Goal: Information Seeking & Learning: Find specific fact

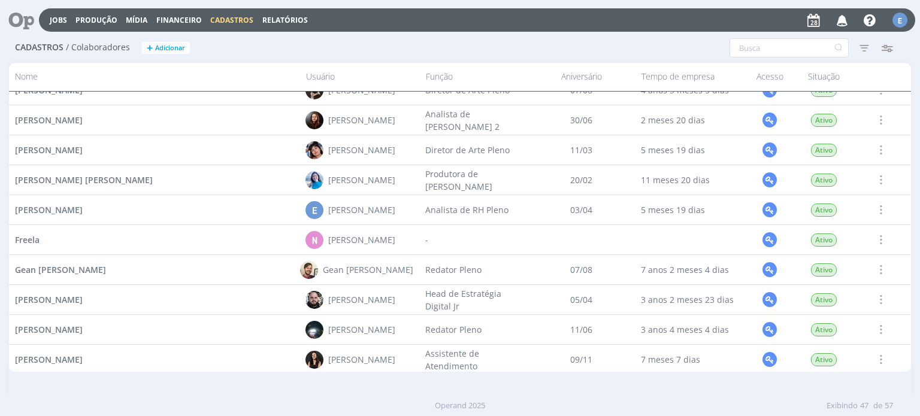
scroll to position [462, 0]
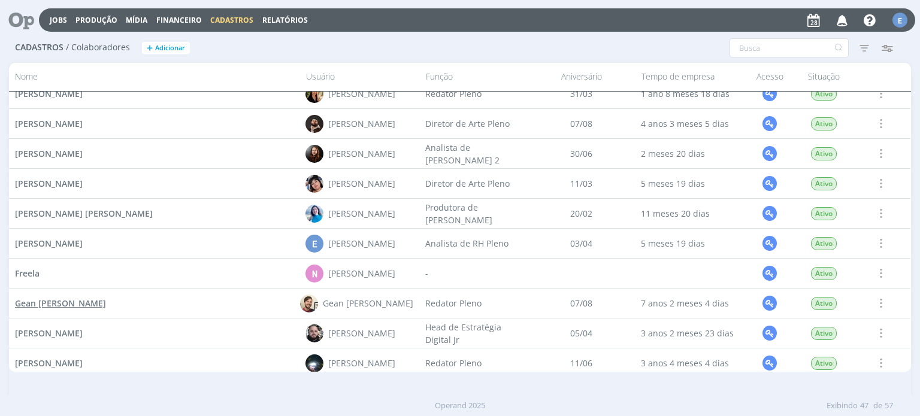
click at [72, 305] on span "Gean [PERSON_NAME]" at bounding box center [60, 303] width 91 height 11
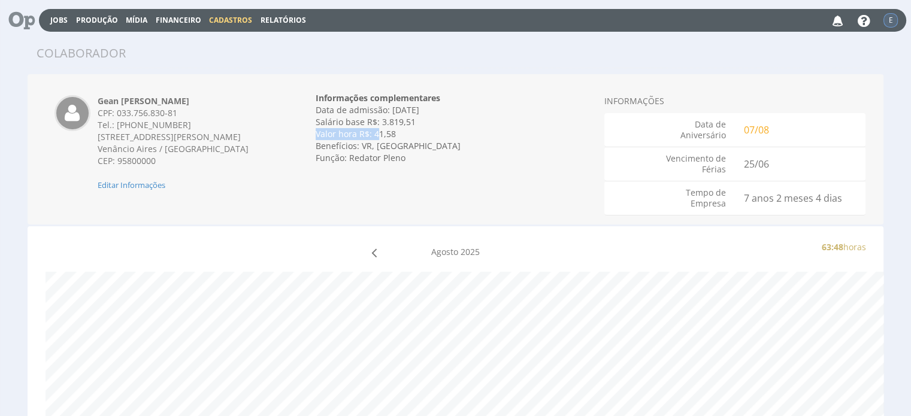
drag, startPoint x: 417, startPoint y: 121, endPoint x: 379, endPoint y: 131, distance: 39.1
click at [379, 131] on div "Data de admissão: 25/06/2018 Data de demissão: Invalid date Salário base R$: 3.…" at bounding box center [456, 134] width 280 height 60
copy div "Salário base R$: 3.819,51 Valor hora R$: 4"
click at [426, 138] on div "Valor hora R$: 41,58" at bounding box center [456, 134] width 280 height 12
drag, startPoint x: 413, startPoint y: 122, endPoint x: 382, endPoint y: 125, distance: 31.9
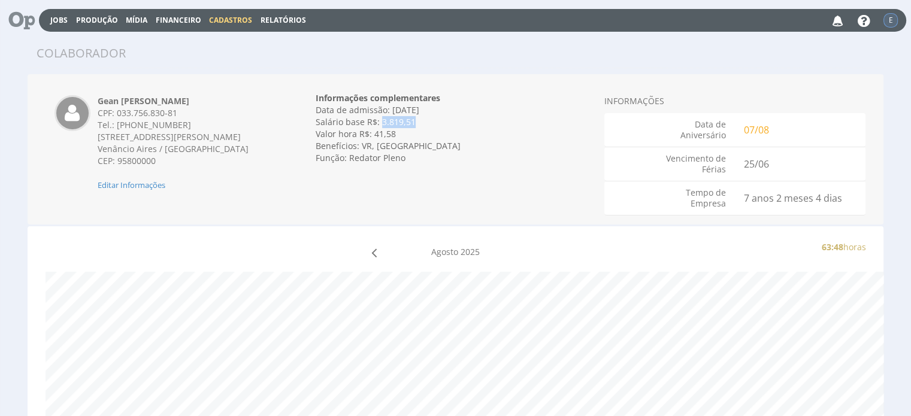
click at [381, 122] on div "Salário base R$: 3.819,51" at bounding box center [456, 122] width 280 height 12
copy div "3.819,51"
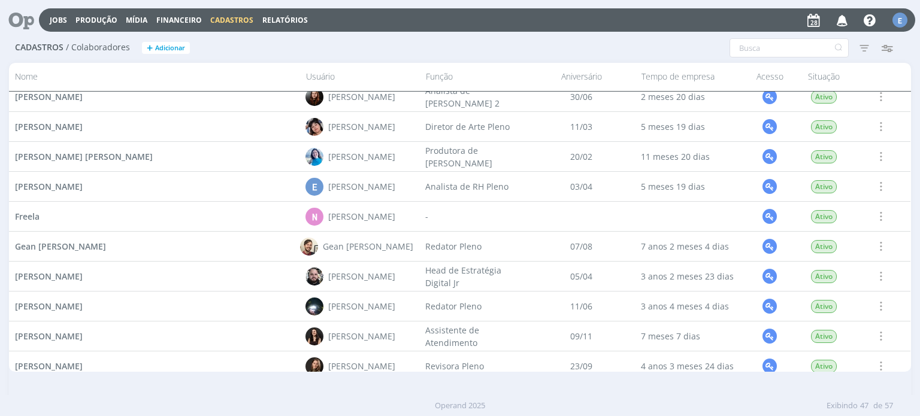
scroll to position [522, 0]
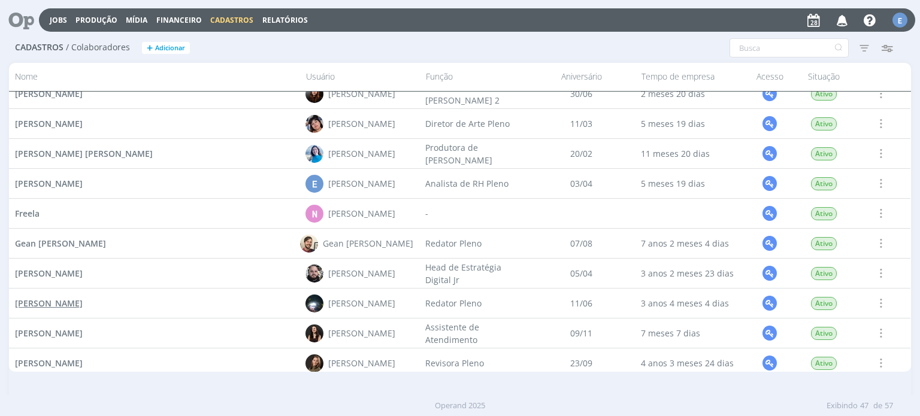
click at [55, 305] on span "[PERSON_NAME]" at bounding box center [49, 303] width 68 height 11
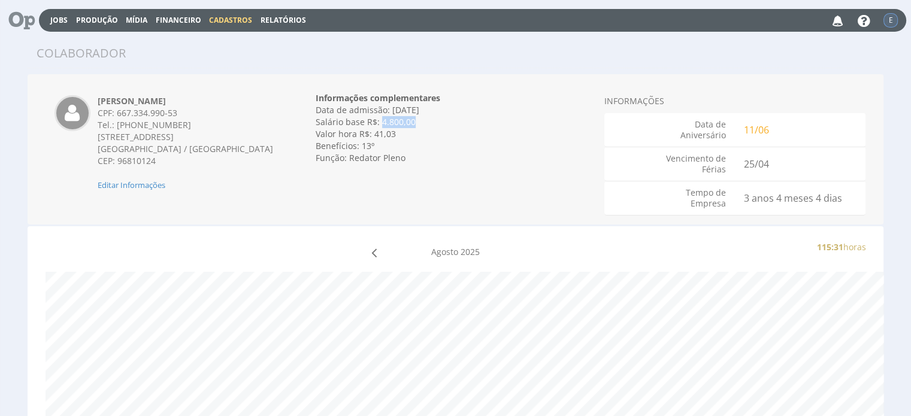
drag, startPoint x: 414, startPoint y: 123, endPoint x: 381, endPoint y: 124, distance: 33.5
click at [381, 124] on div "Salário base R$: 4.800,00" at bounding box center [456, 122] width 280 height 12
copy div "4.800,00"
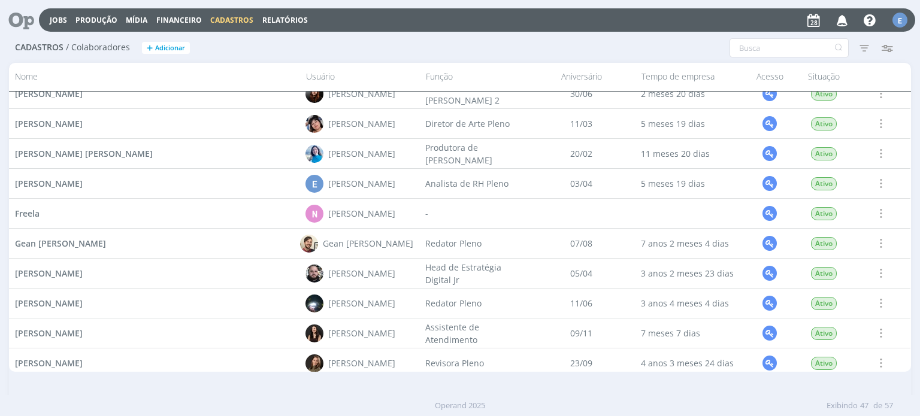
scroll to position [582, 0]
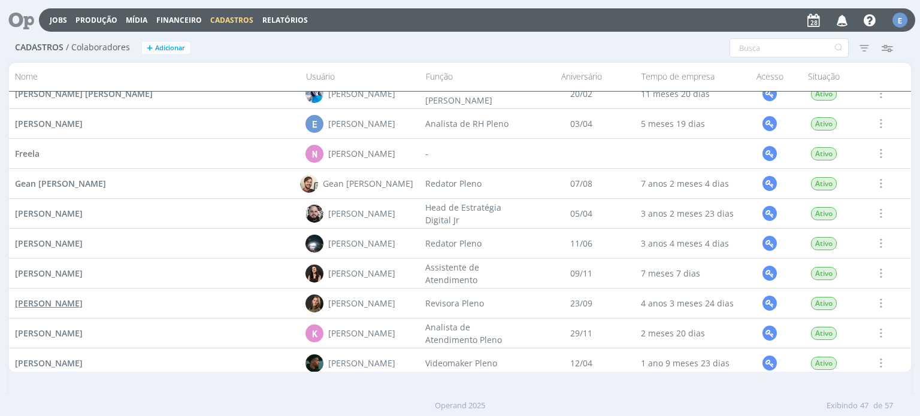
click at [81, 304] on span "[PERSON_NAME]" at bounding box center [49, 303] width 68 height 11
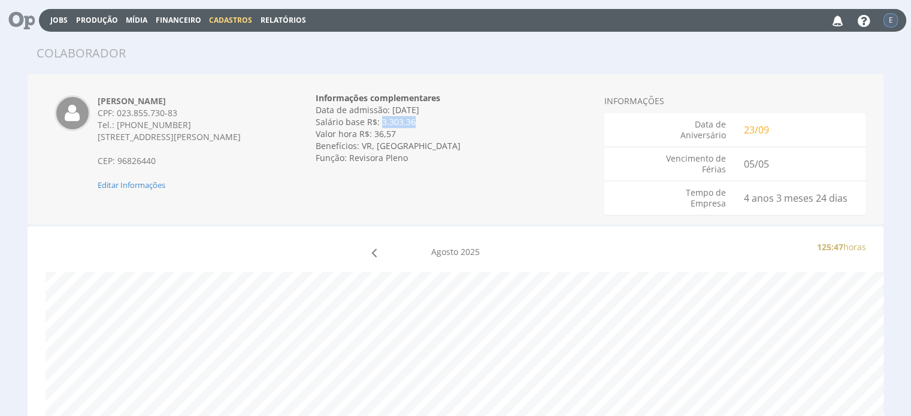
drag, startPoint x: 412, startPoint y: 125, endPoint x: 381, endPoint y: 125, distance: 31.1
click at [381, 125] on div "Salário base R$: 3.303,36" at bounding box center [456, 122] width 280 height 12
copy div "3.303,36"
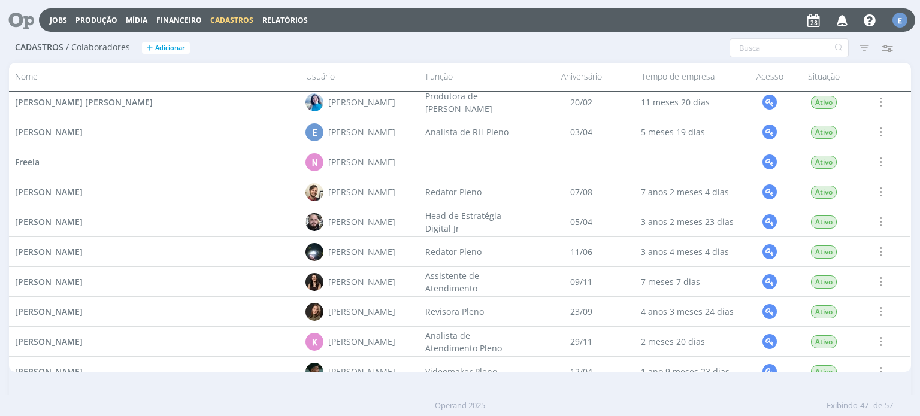
scroll to position [641, 0]
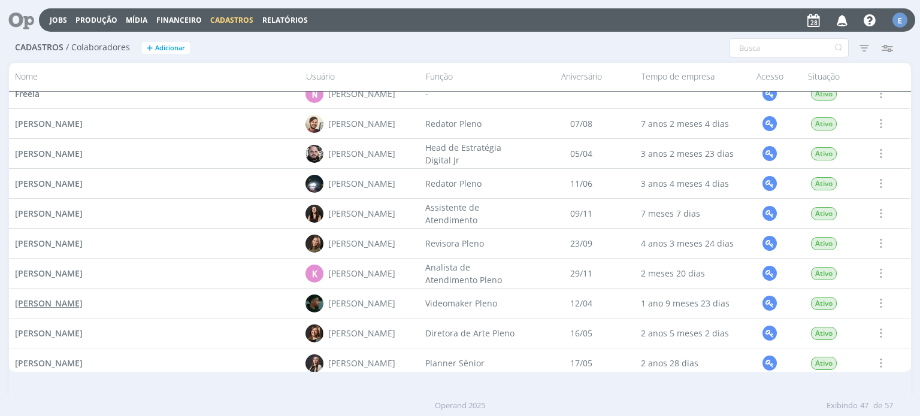
click at [83, 304] on span "Kauan Ramos Franco" at bounding box center [49, 303] width 68 height 11
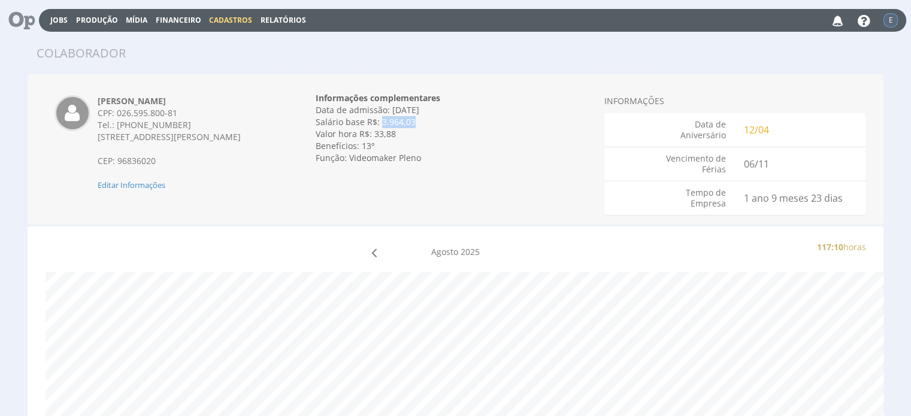
drag, startPoint x: 412, startPoint y: 122, endPoint x: 380, endPoint y: 125, distance: 32.5
click at [380, 125] on div "Salário base R$: 3.964,03" at bounding box center [456, 122] width 280 height 12
copy div "3.964,03"
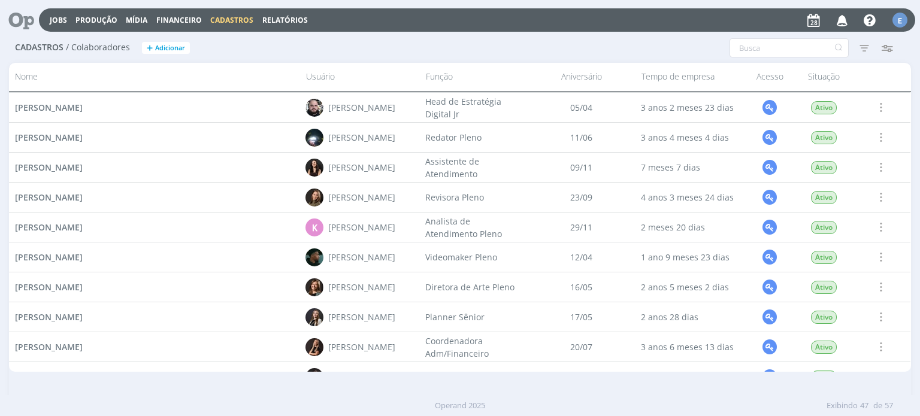
scroll to position [701, 0]
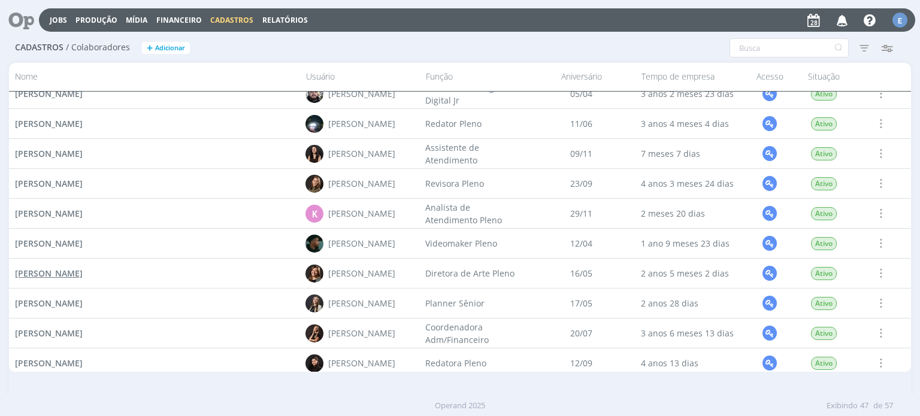
click at [77, 273] on span "[PERSON_NAME]" at bounding box center [49, 273] width 68 height 11
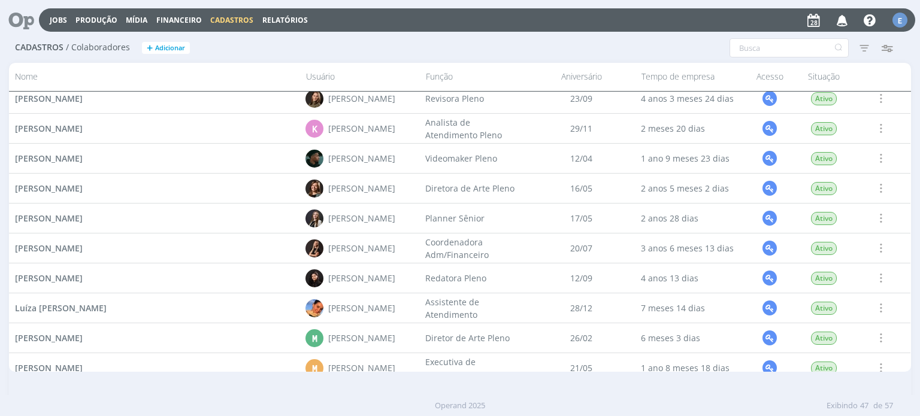
scroll to position [761, 0]
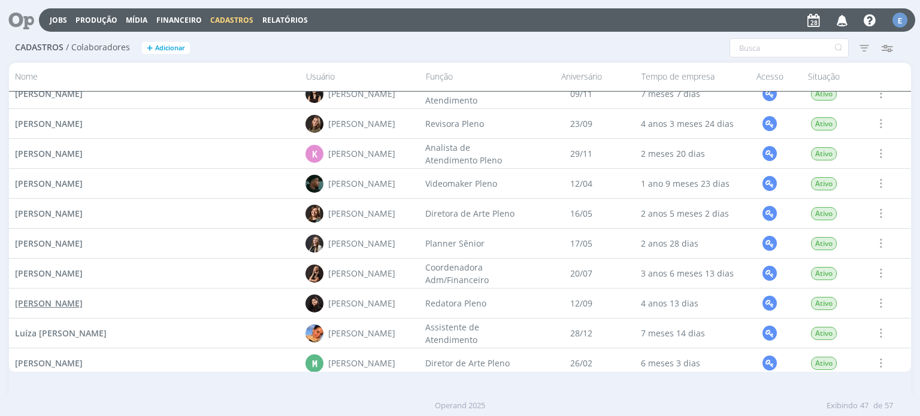
click at [83, 305] on span "[PERSON_NAME]" at bounding box center [49, 303] width 68 height 11
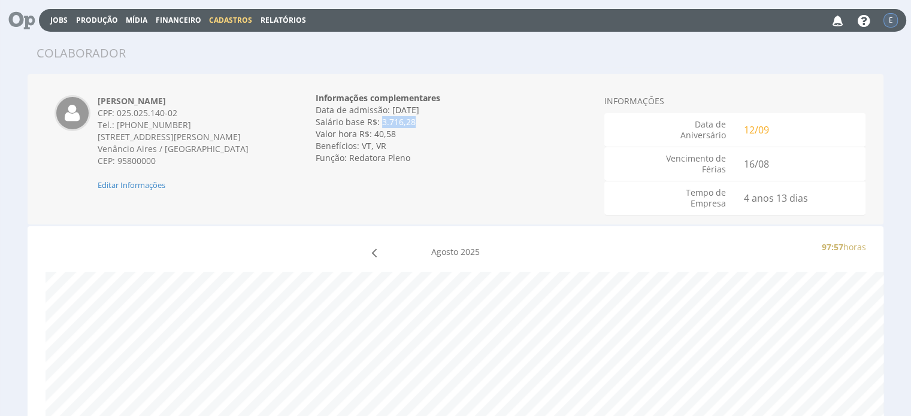
drag, startPoint x: 413, startPoint y: 124, endPoint x: 381, endPoint y: 120, distance: 32.6
click at [380, 120] on div "Salário base R$: 3.716,28" at bounding box center [456, 122] width 280 height 12
copy div "3.716,28"
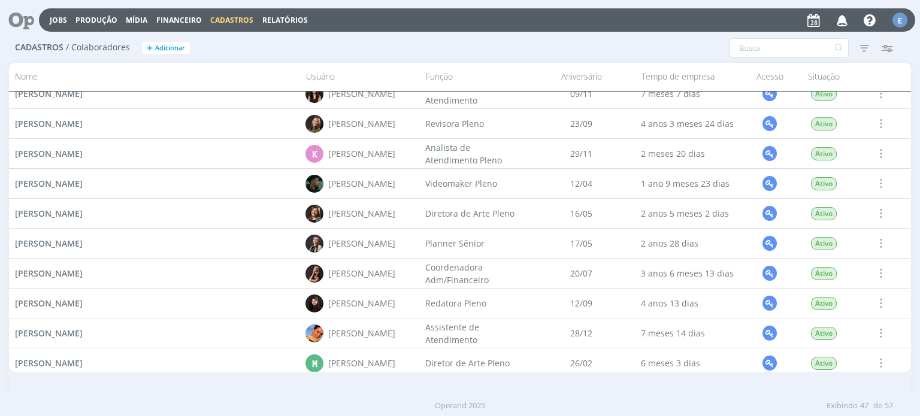
scroll to position [821, 0]
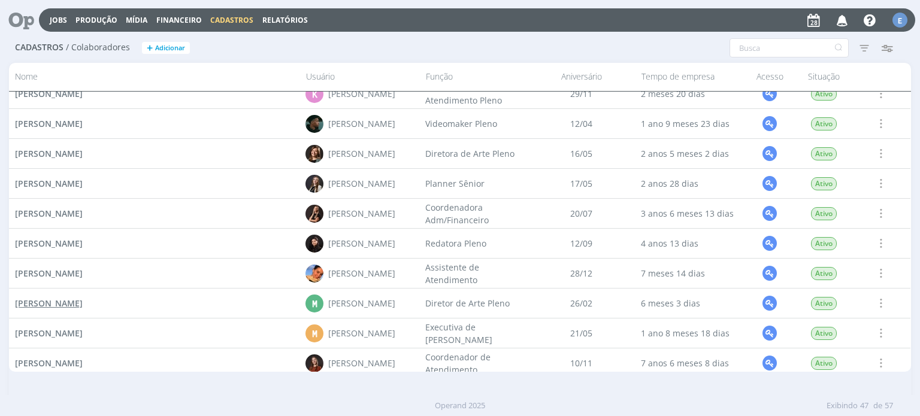
click at [83, 304] on span "[PERSON_NAME]" at bounding box center [49, 303] width 68 height 11
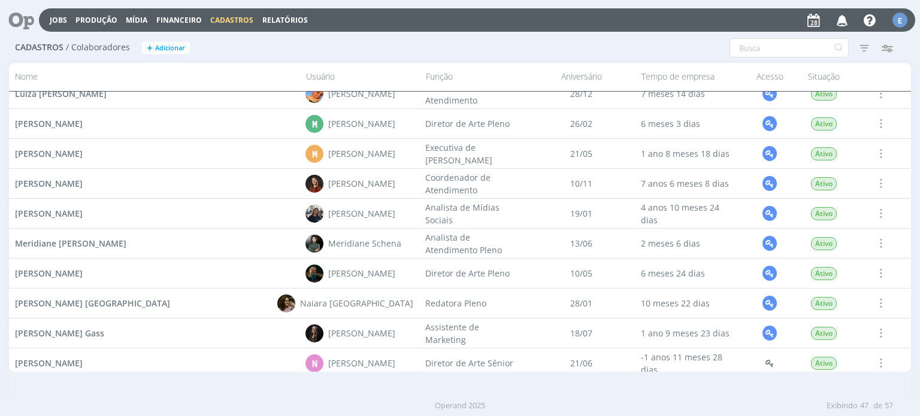
scroll to position [1061, 0]
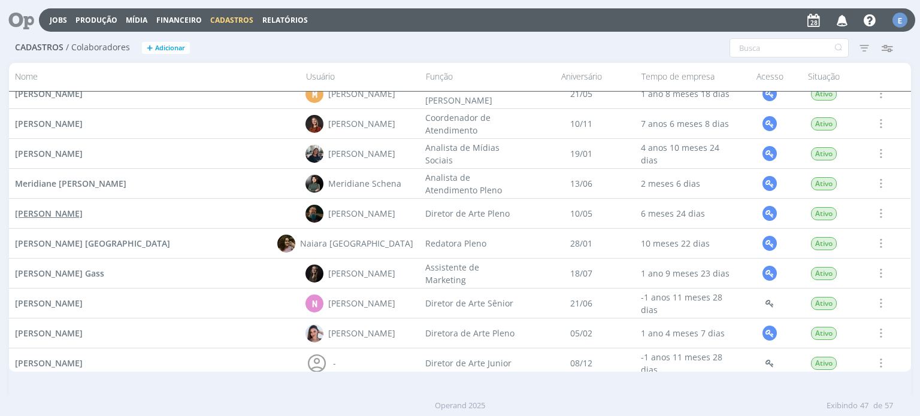
click at [83, 215] on span "Murillo Klein Rocha" at bounding box center [49, 213] width 68 height 11
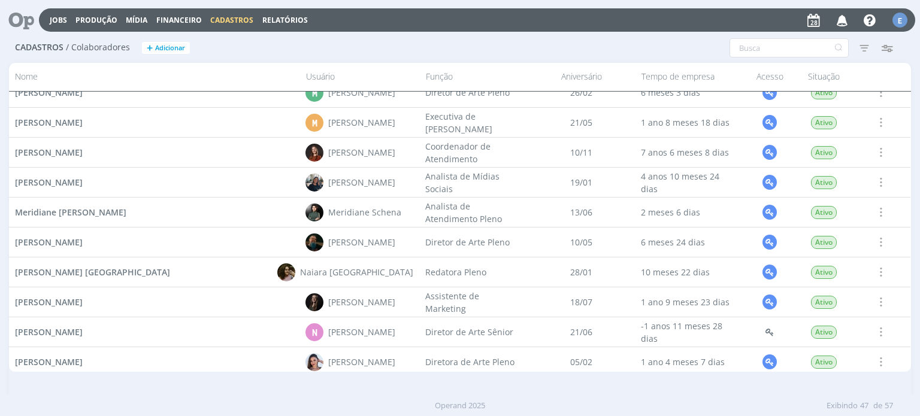
scroll to position [1061, 0]
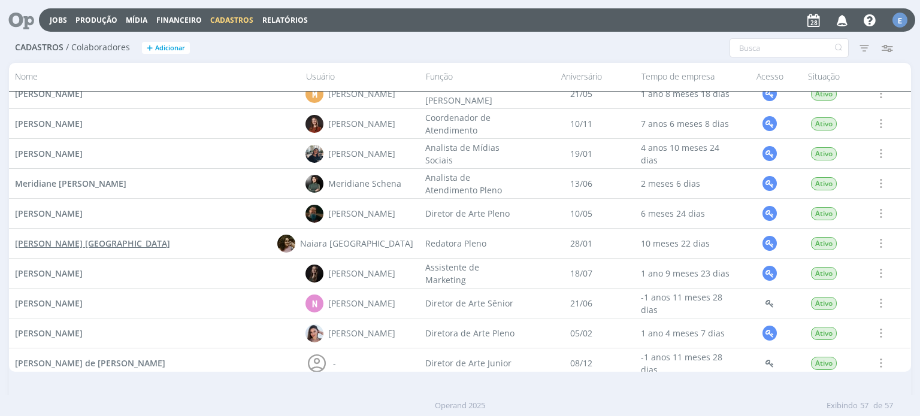
click at [123, 244] on span "[PERSON_NAME] [GEOGRAPHIC_DATA]" at bounding box center [92, 243] width 155 height 11
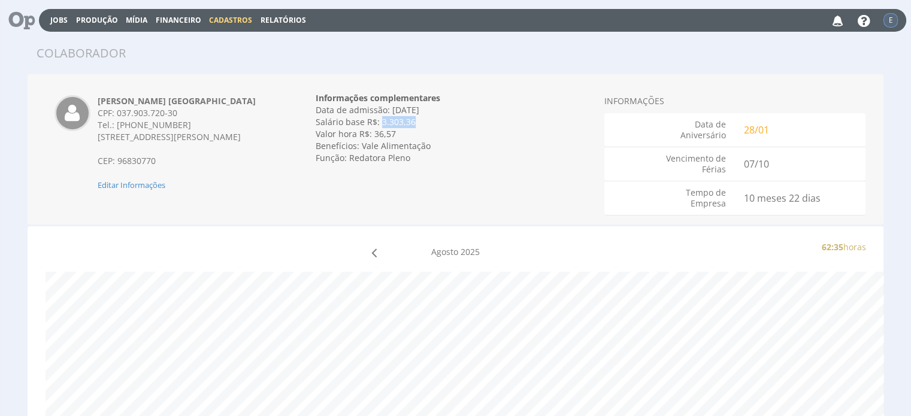
drag, startPoint x: 413, startPoint y: 123, endPoint x: 379, endPoint y: 126, distance: 34.9
click at [379, 126] on div "Salário base R$: 3.303,36" at bounding box center [456, 122] width 280 height 12
copy div "3.303,36"
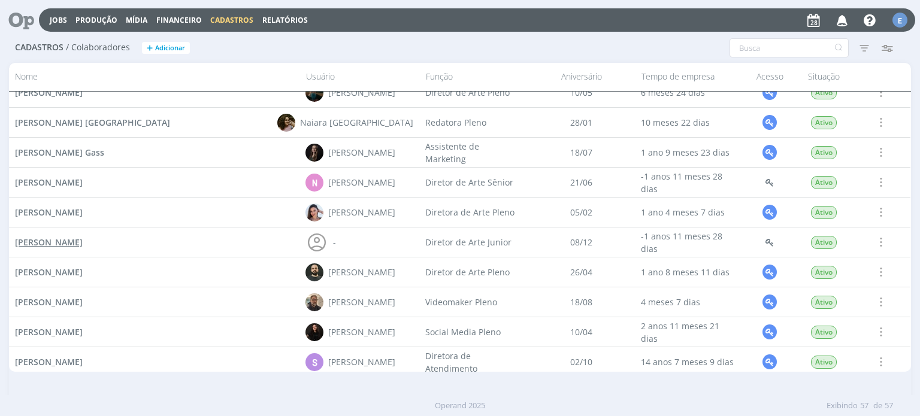
scroll to position [1180, 0]
click at [51, 212] on span "[PERSON_NAME]" at bounding box center [49, 213] width 68 height 11
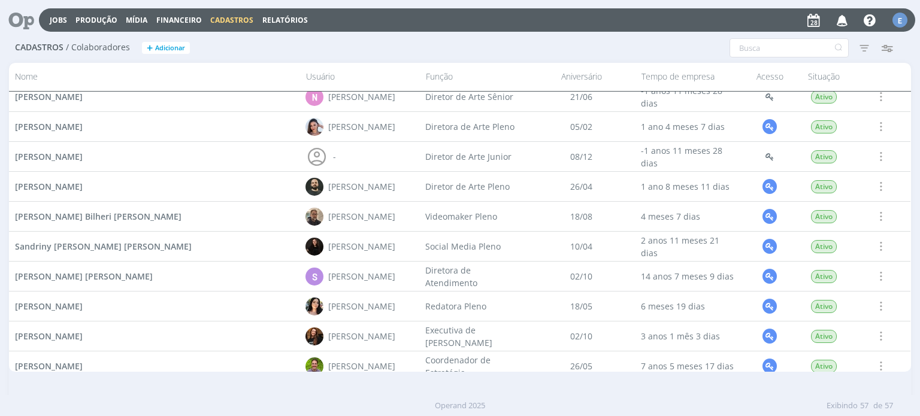
scroll to position [1300, 0]
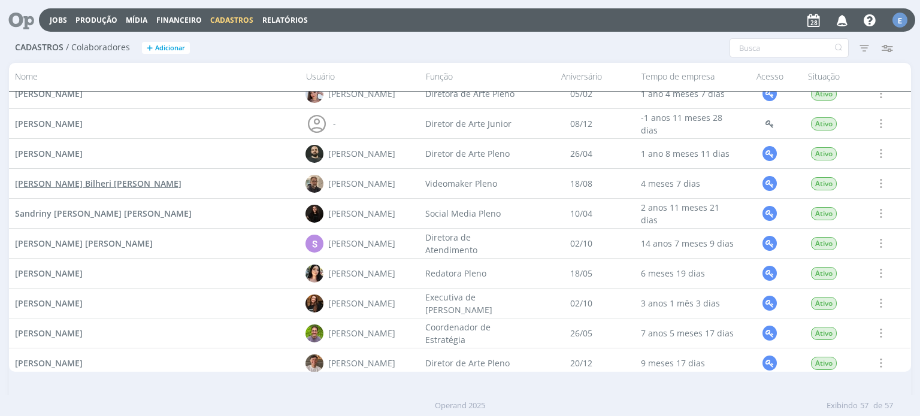
click at [90, 184] on span "Rodrigo Bilheri Duarte" at bounding box center [98, 183] width 166 height 11
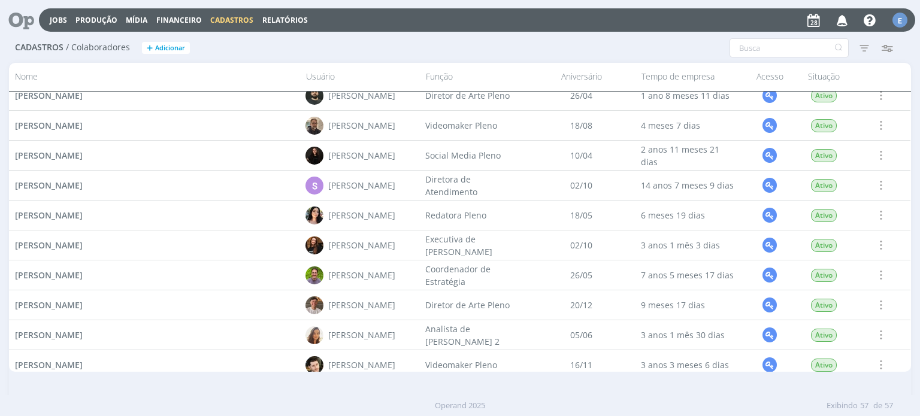
scroll to position [1360, 0]
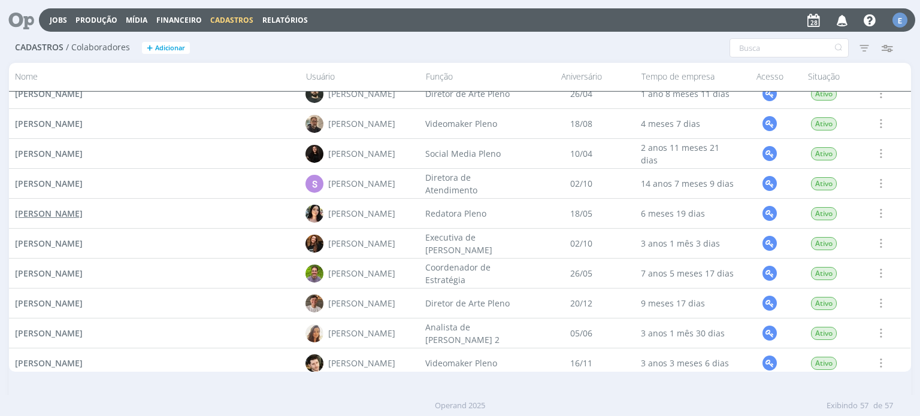
click at [83, 212] on span "[PERSON_NAME]" at bounding box center [49, 213] width 68 height 11
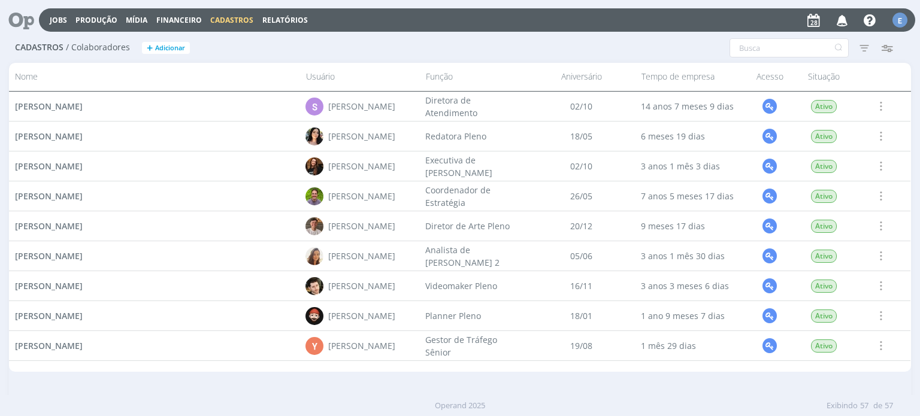
scroll to position [1457, 0]
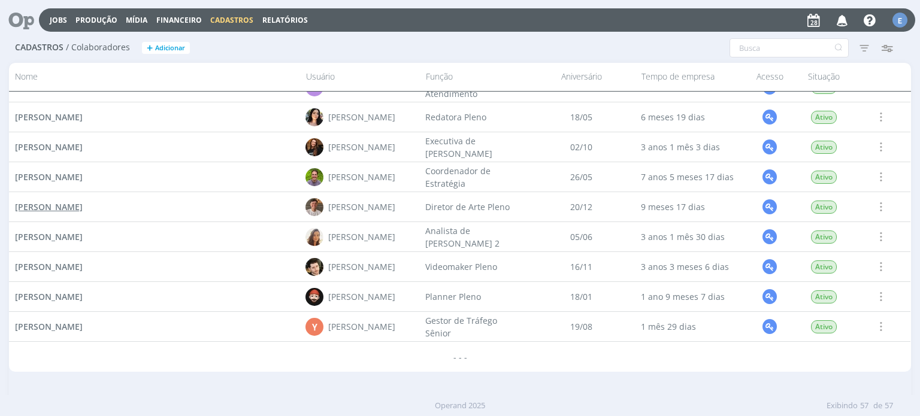
click at [71, 210] on span "[PERSON_NAME]" at bounding box center [49, 206] width 68 height 11
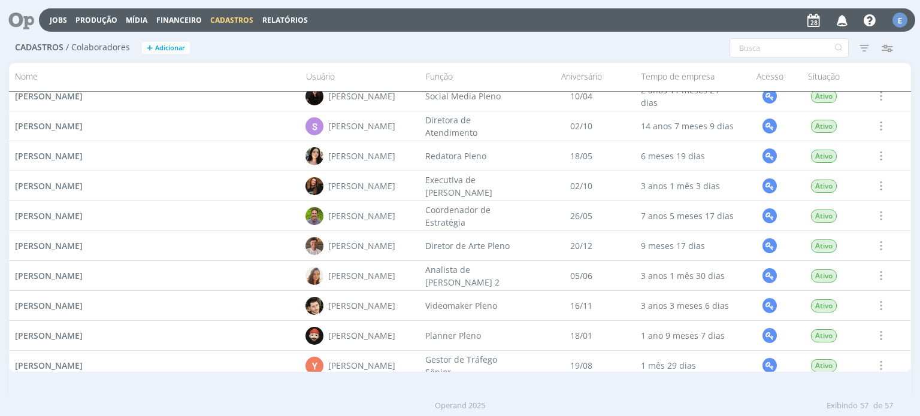
scroll to position [1420, 0]
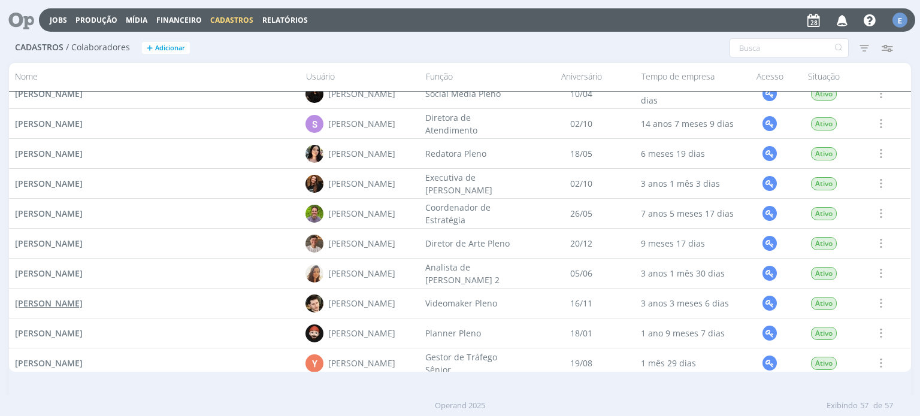
click at [83, 301] on span "[PERSON_NAME]" at bounding box center [49, 303] width 68 height 11
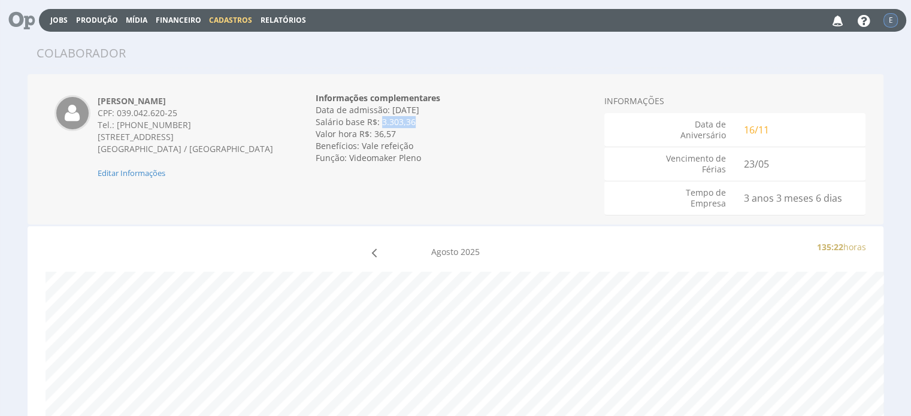
drag, startPoint x: 413, startPoint y: 119, endPoint x: 381, endPoint y: 122, distance: 31.9
click at [381, 122] on div "Salário base R$: 3.303,36" at bounding box center [456, 122] width 280 height 12
copy div "3.303,36"
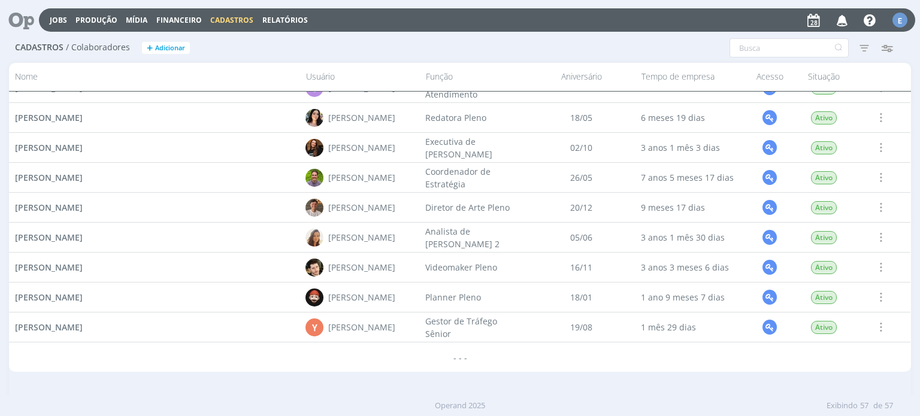
scroll to position [1457, 0]
click at [83, 328] on span "[PERSON_NAME]" at bounding box center [49, 326] width 68 height 11
